Goal: Navigation & Orientation: Find specific page/section

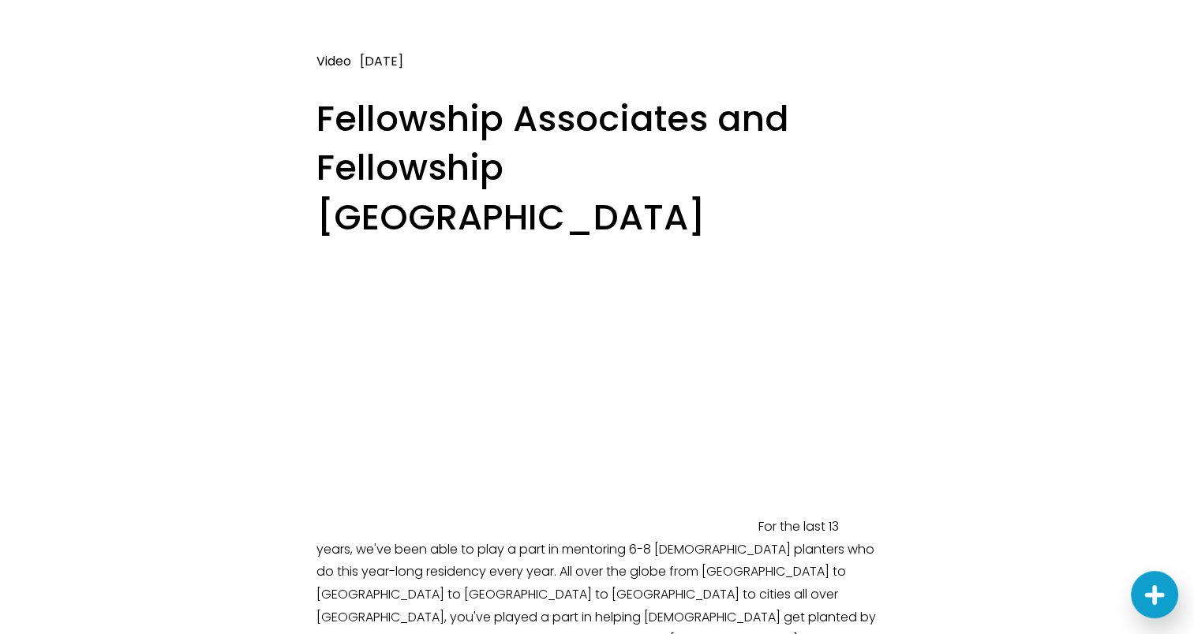
scroll to position [79, 0]
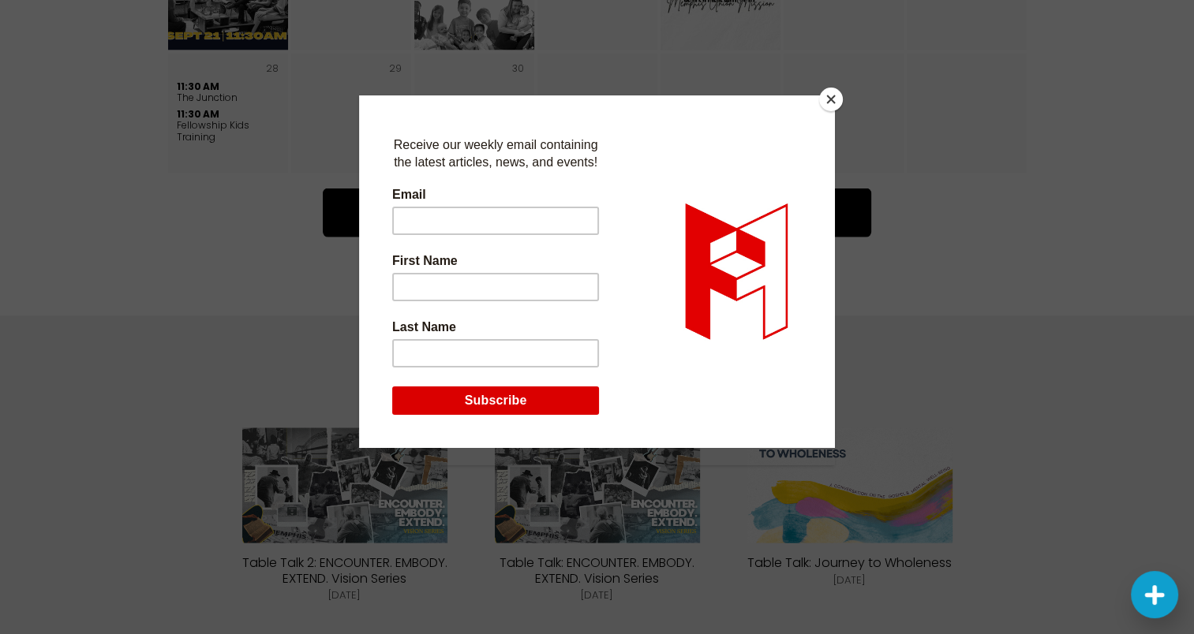
scroll to position [2777, 0]
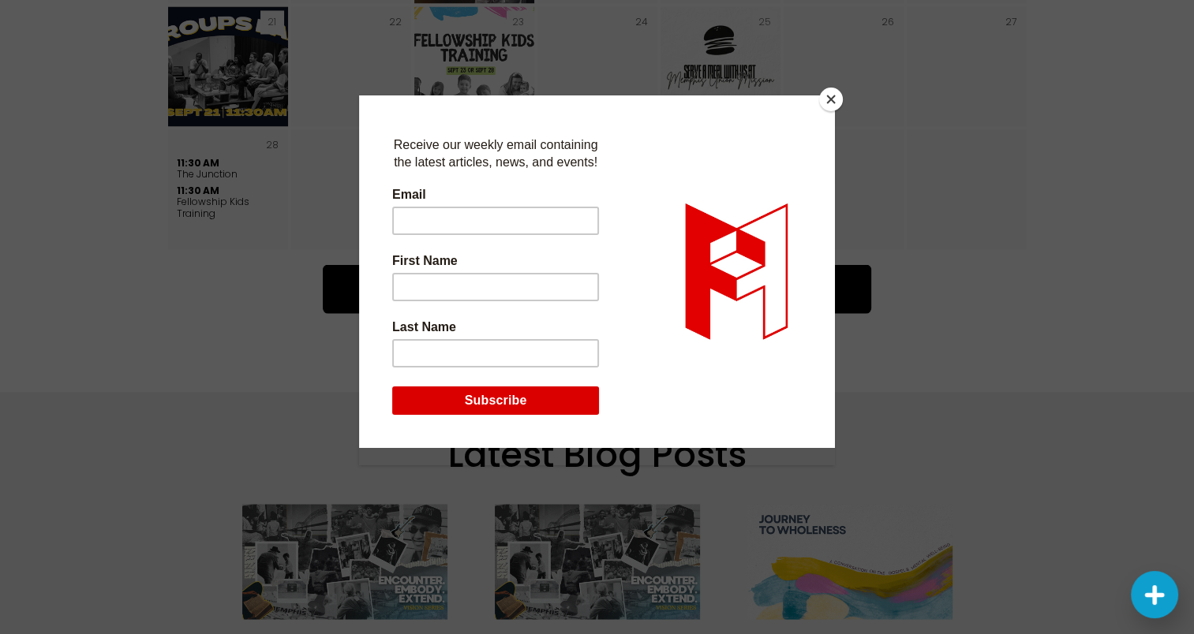
click at [828, 94] on button "Close" at bounding box center [831, 100] width 24 height 24
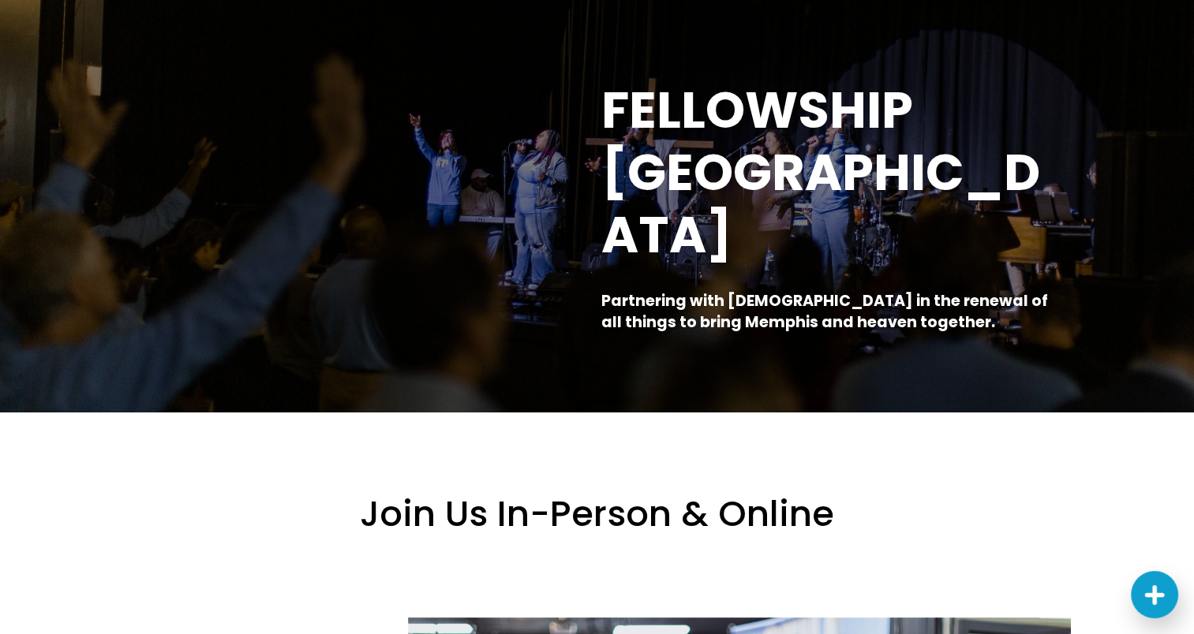
scroll to position [0, 0]
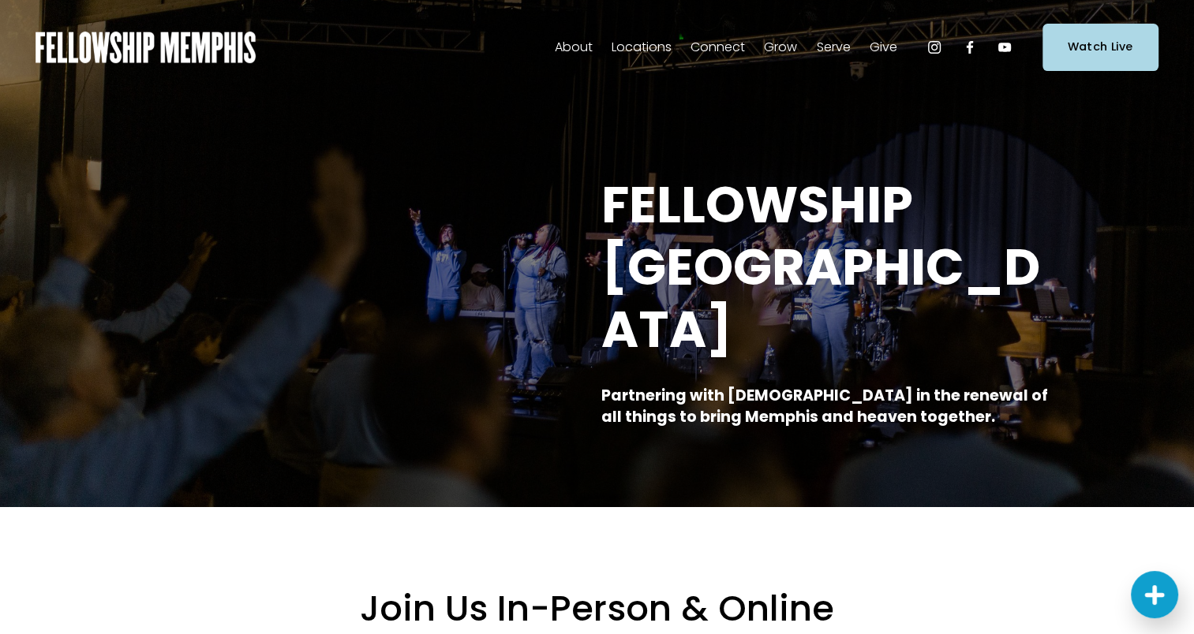
click at [0, 0] on span "Staff" at bounding box center [0, 0] width 0 height 0
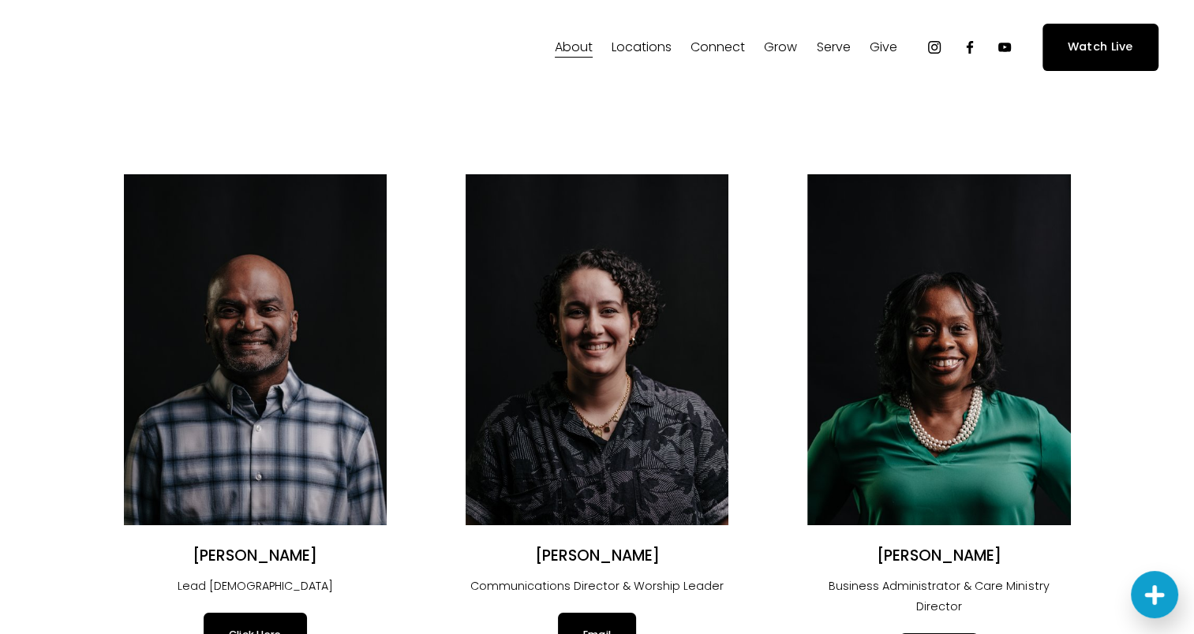
click at [0, 0] on span "In-Person" at bounding box center [0, 0] width 0 height 0
